Goal: Task Accomplishment & Management: Manage account settings

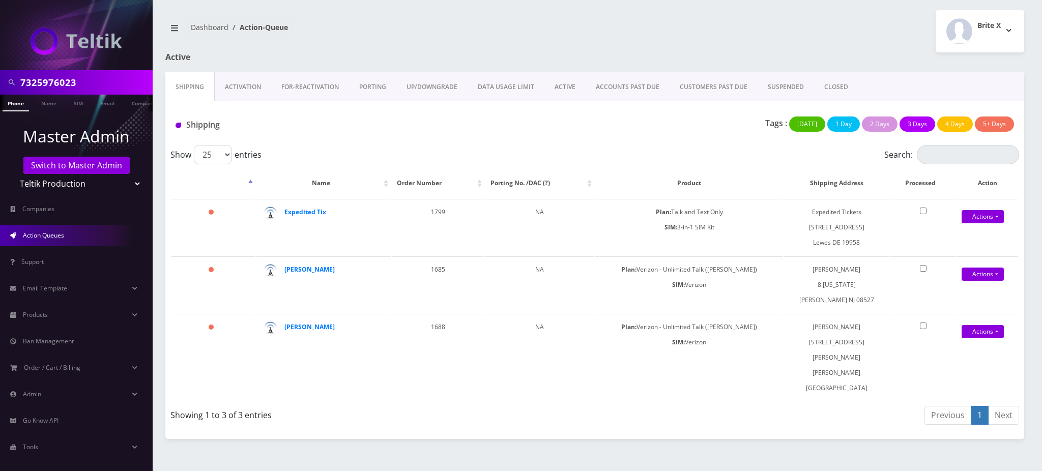
drag, startPoint x: 88, startPoint y: 80, endPoint x: 0, endPoint y: 81, distance: 88.0
click at [0, 81] on div "7325976023" at bounding box center [76, 82] width 153 height 24
click at [94, 162] on link "Switch to Master Admin" at bounding box center [76, 165] width 106 height 17
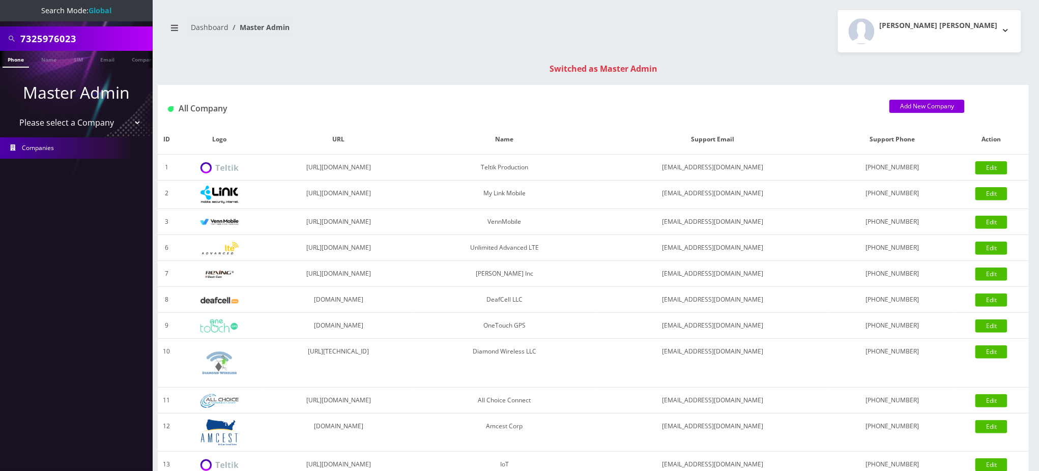
drag, startPoint x: 85, startPoint y: 40, endPoint x: 0, endPoint y: 40, distance: 85.5
click at [0, 40] on div "7325976023" at bounding box center [76, 38] width 153 height 24
type input "6673357019"
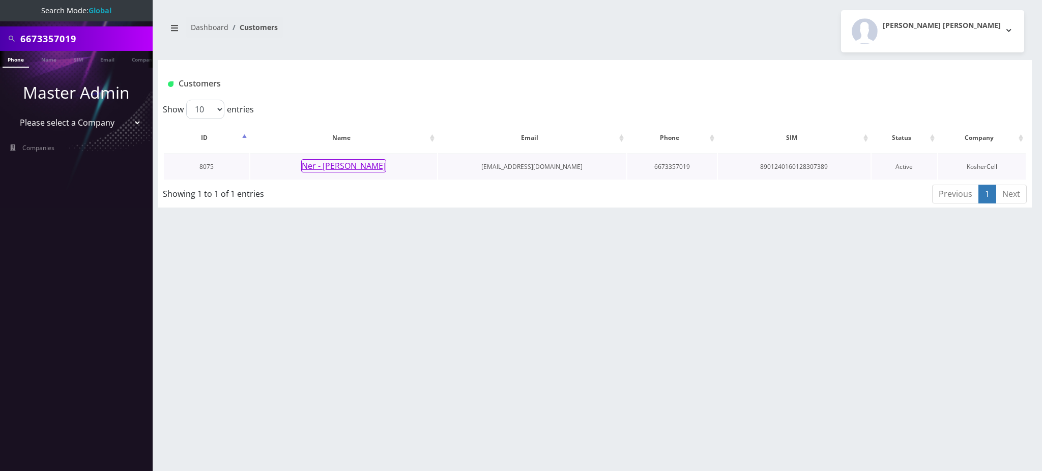
click at [340, 165] on button "Ner - [PERSON_NAME]" at bounding box center [343, 165] width 85 height 13
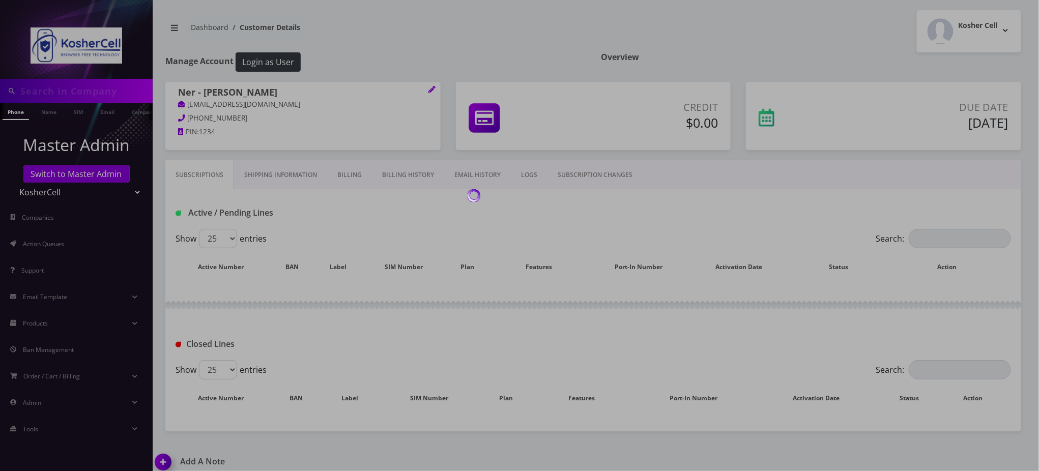
type input "6673357019"
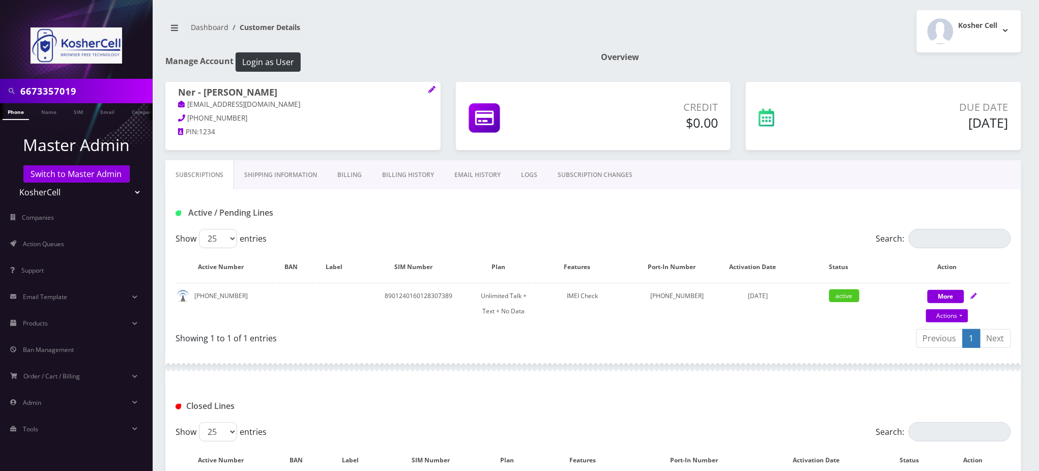
click at [51, 93] on input "6673357019" at bounding box center [85, 90] width 130 height 19
click at [943, 317] on link "Actions" at bounding box center [947, 315] width 42 height 13
select select "363"
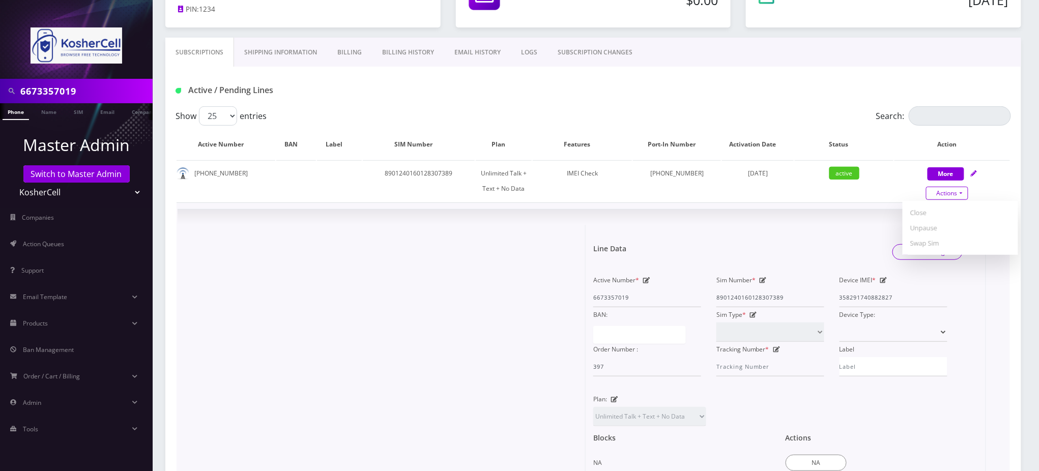
scroll to position [135, 0]
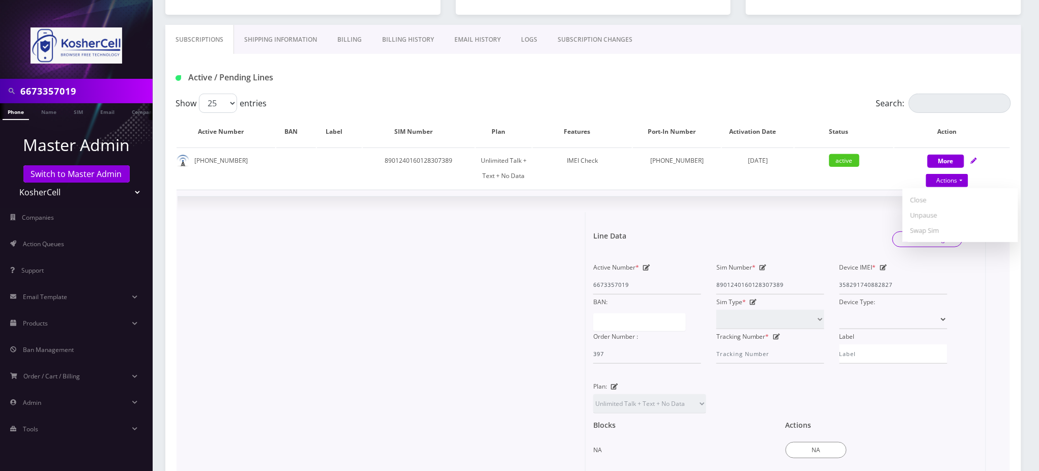
click at [364, 228] on div at bounding box center [385, 384] width 400 height 345
click at [609, 41] on link "SUBSCRIPTION CHANGES" at bounding box center [594, 40] width 95 height 30
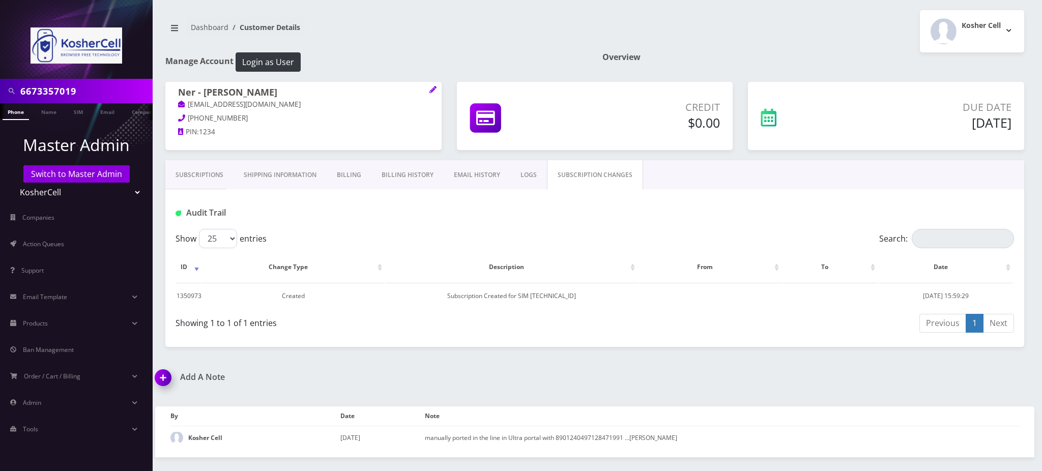
click at [530, 179] on link "LOGS" at bounding box center [528, 175] width 37 height 30
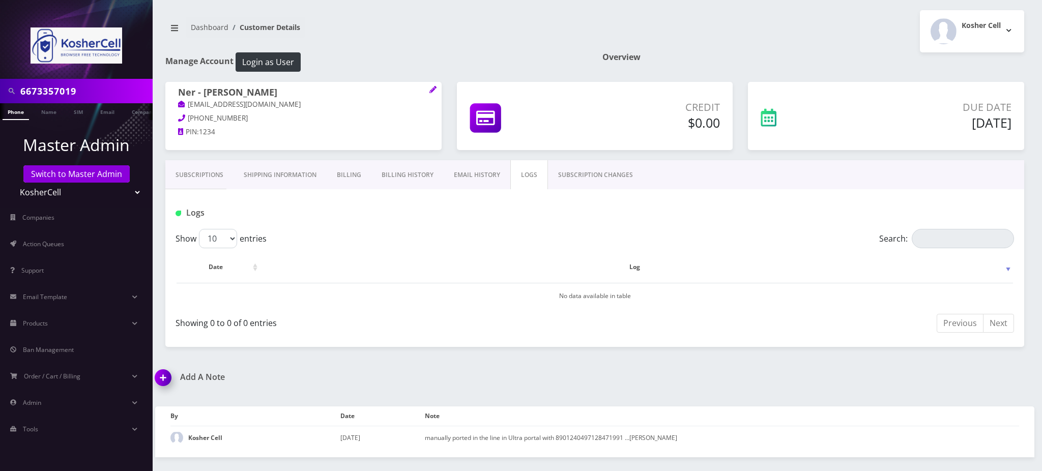
click at [195, 176] on link "Subscriptions" at bounding box center [199, 175] width 68 height 30
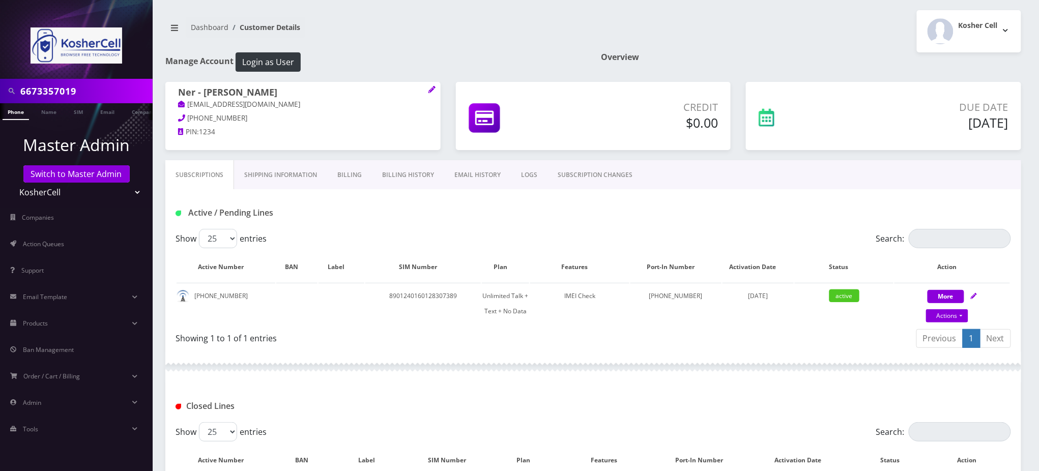
click at [405, 210] on h1 "Active / Pending Lines" at bounding box center [309, 213] width 268 height 10
click at [951, 320] on link "Actions" at bounding box center [947, 315] width 42 height 13
select select "363"
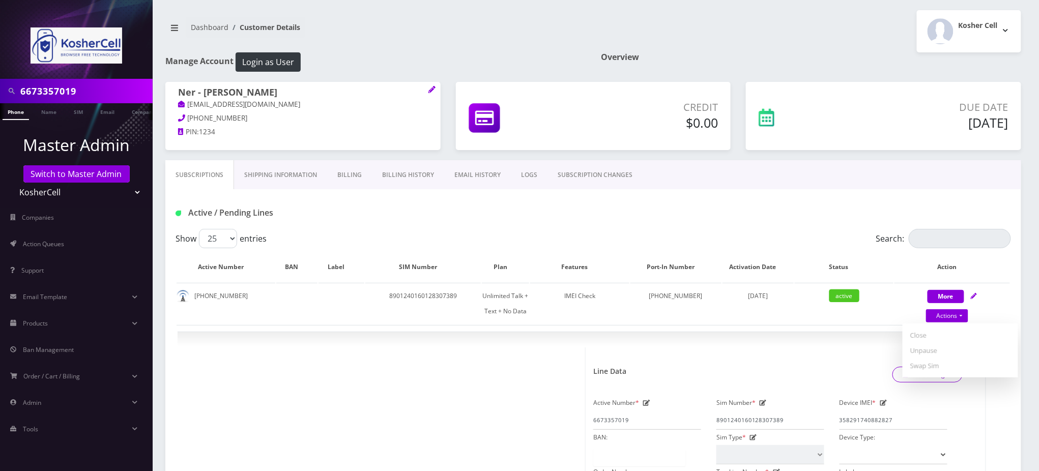
click at [680, 191] on div "Active / Pending Lines" at bounding box center [593, 209] width 856 height 40
click at [684, 213] on div "Active / Pending Lines" at bounding box center [593, 212] width 850 height 17
click at [496, 220] on div "Active / Pending Lines" at bounding box center [593, 212] width 850 height 17
click at [735, 18] on div "Kosher Cell Logout" at bounding box center [810, 31] width 435 height 42
click at [629, 208] on div "Active / Pending Lines" at bounding box center [593, 212] width 850 height 17
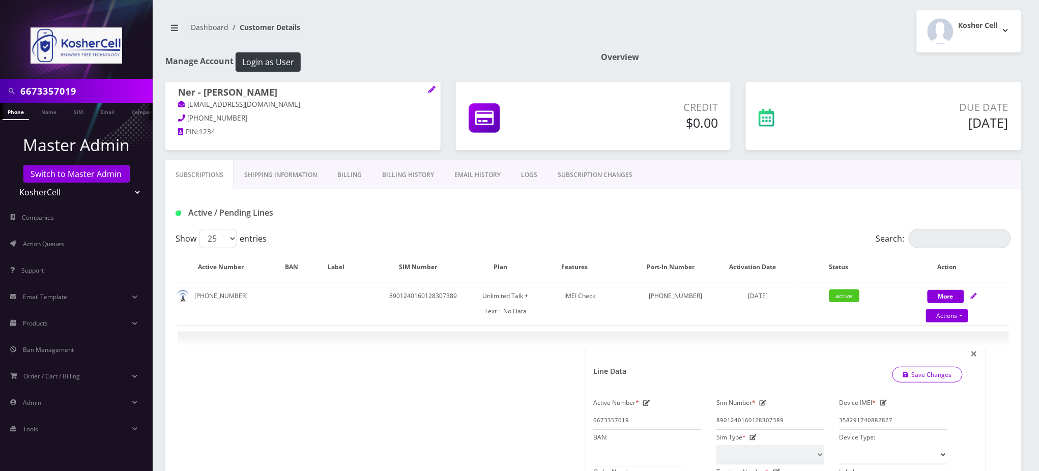
click at [766, 44] on div "Kosher Cell Logout" at bounding box center [810, 31] width 435 height 42
click at [719, 30] on div "Kosher Cell Logout" at bounding box center [810, 31] width 435 height 42
click at [376, 31] on nav "Dashboard Customer Details" at bounding box center [375, 31] width 420 height 29
click at [464, 25] on nav "Dashboard Customer Details" at bounding box center [375, 31] width 420 height 29
